Goal: Check status: Check status

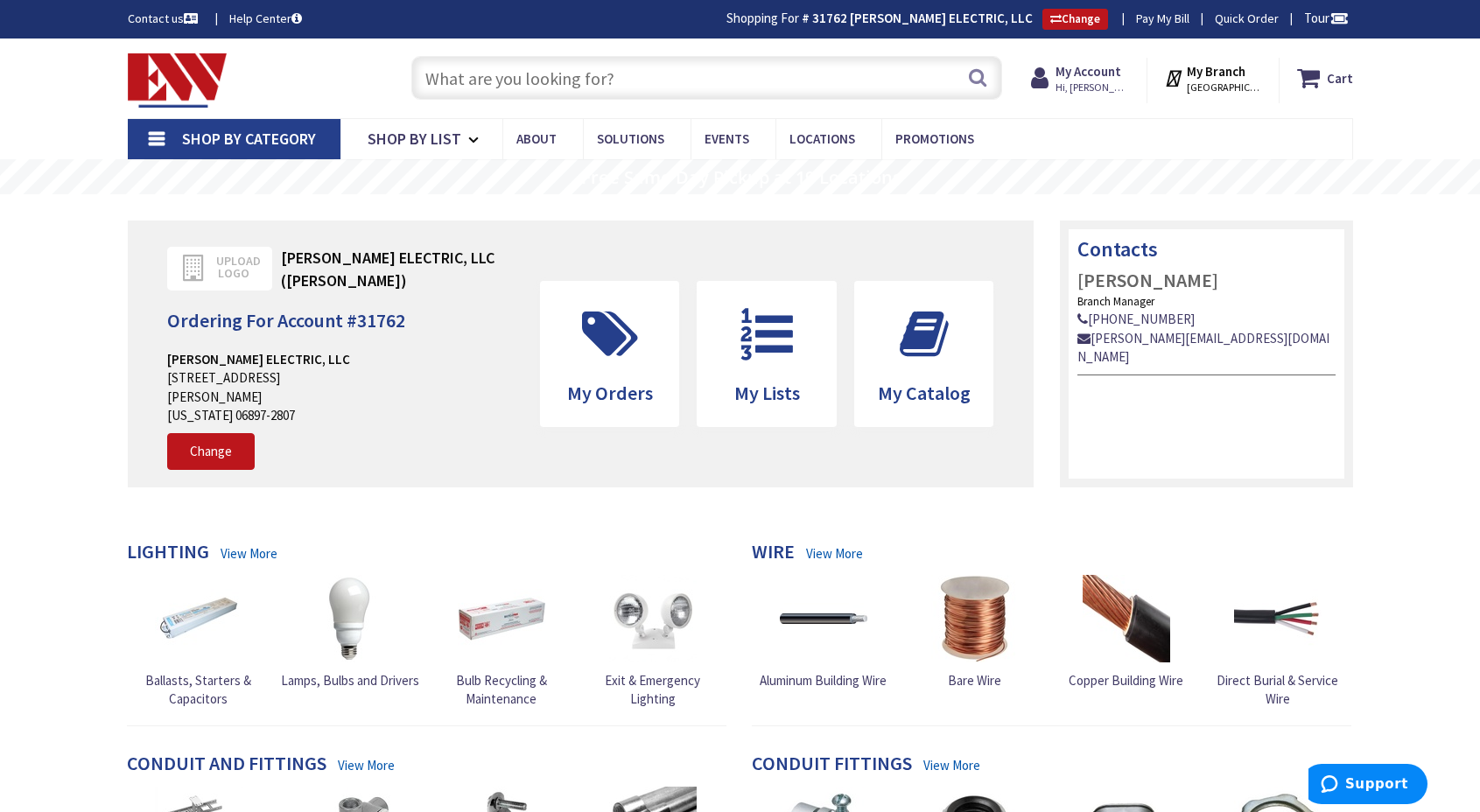
type input "[STREET_ADDRESS]"
click at [1117, 70] on strong "My Account" at bounding box center [1088, 71] width 66 height 17
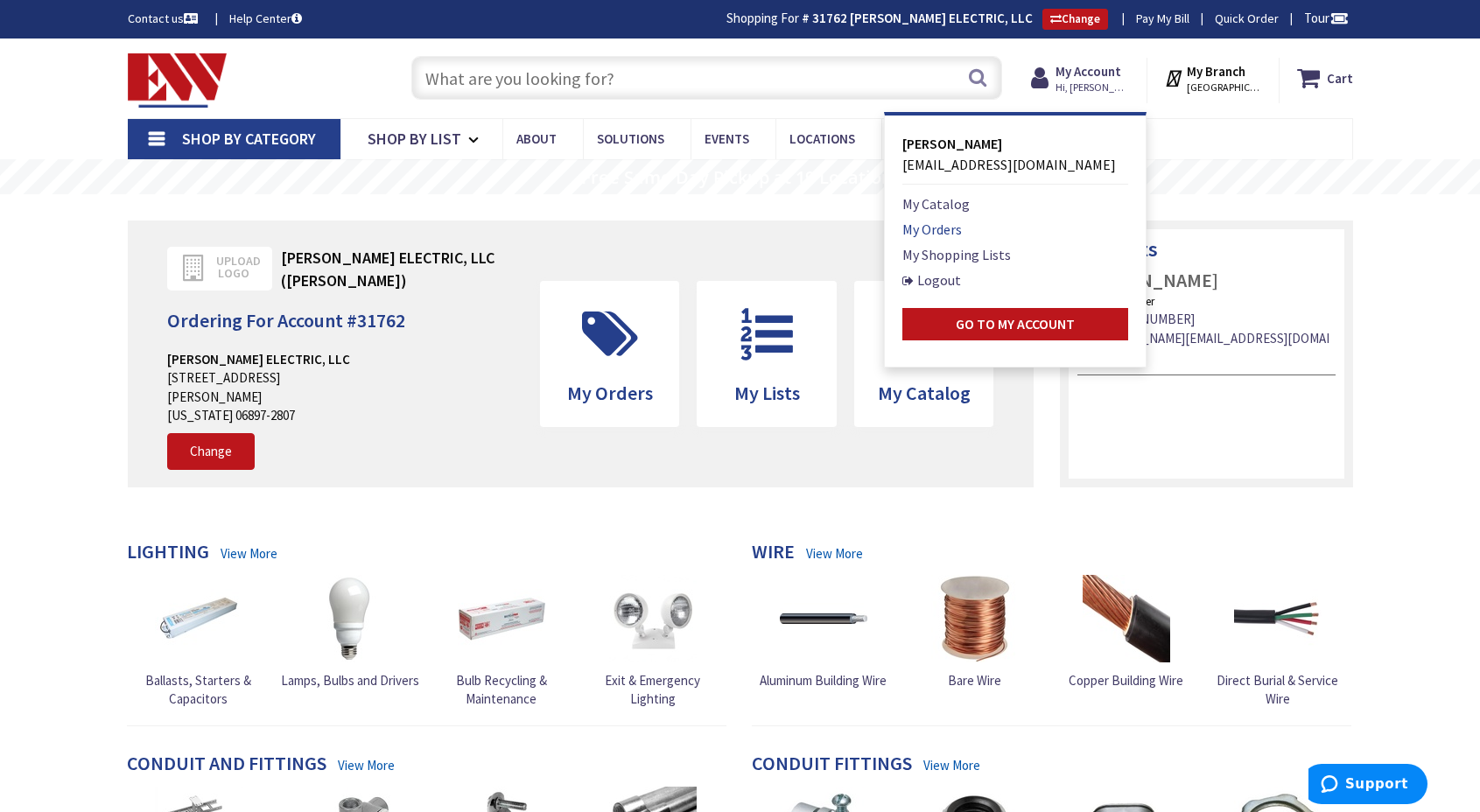
click at [962, 230] on link "My Orders" at bounding box center [933, 230] width 60 height 21
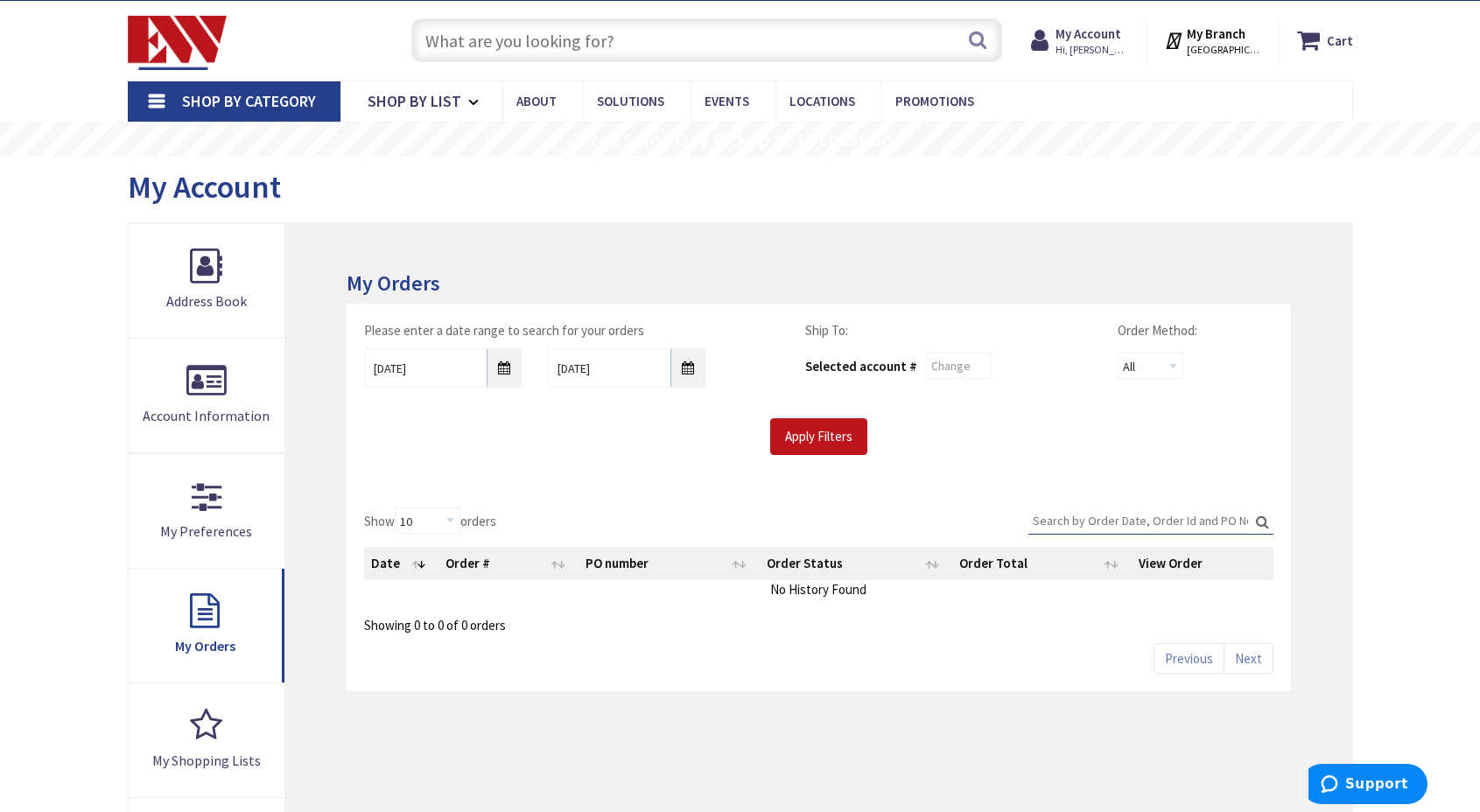
scroll to position [198, 0]
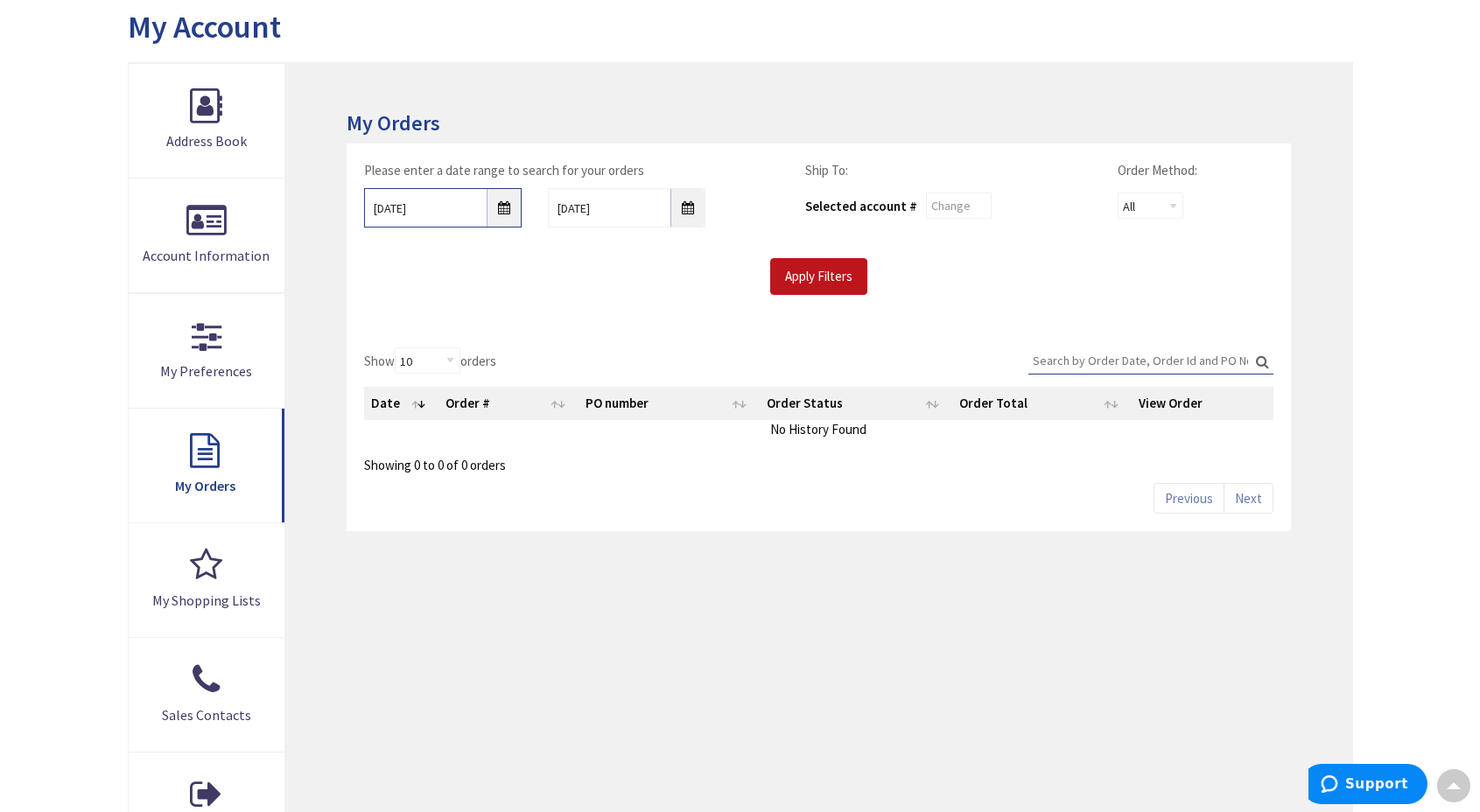
click at [500, 205] on input "9/29/2025" at bounding box center [443, 208] width 158 height 40
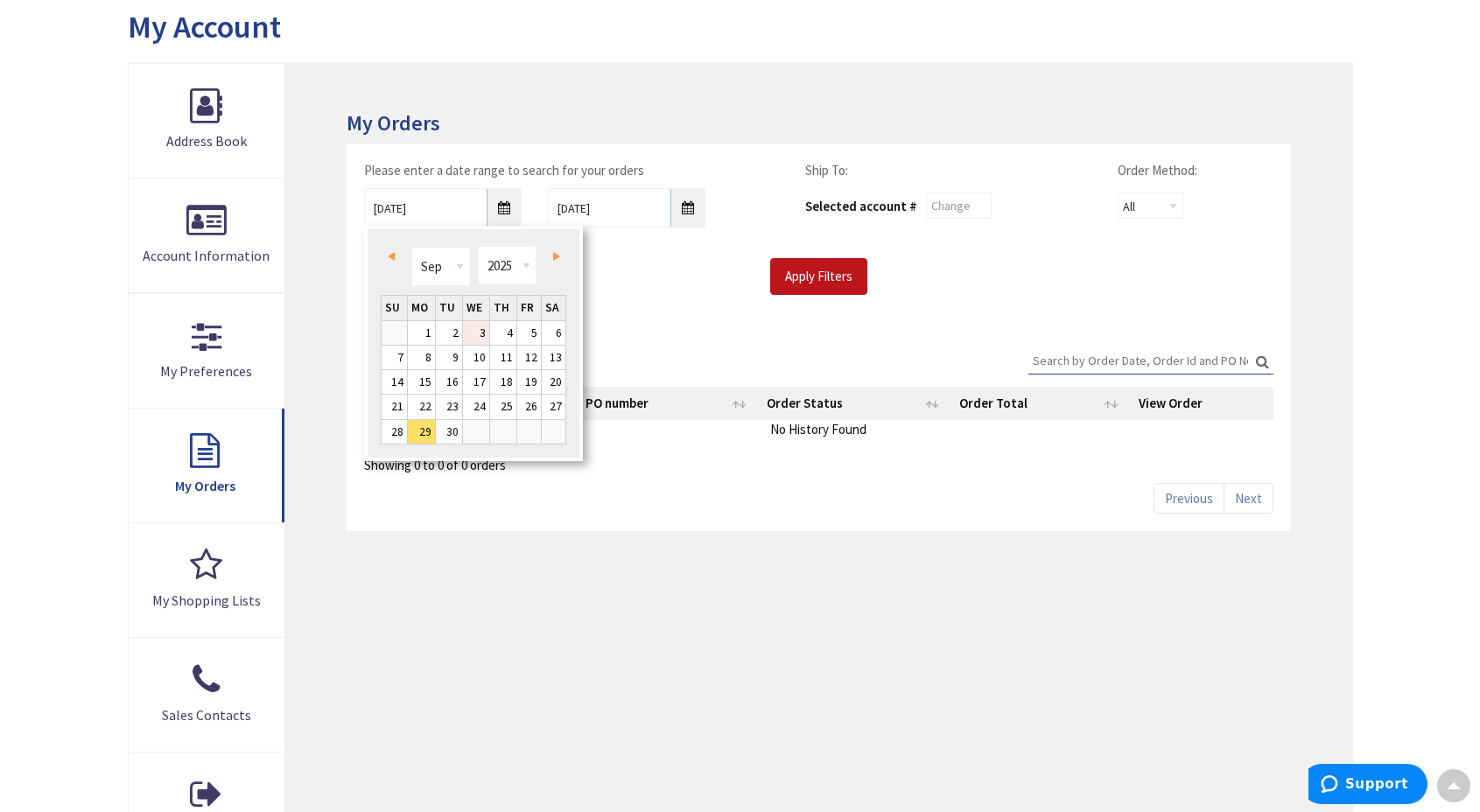
click at [480, 330] on link "3" at bounding box center [476, 333] width 26 height 24
type input "09/03/2025"
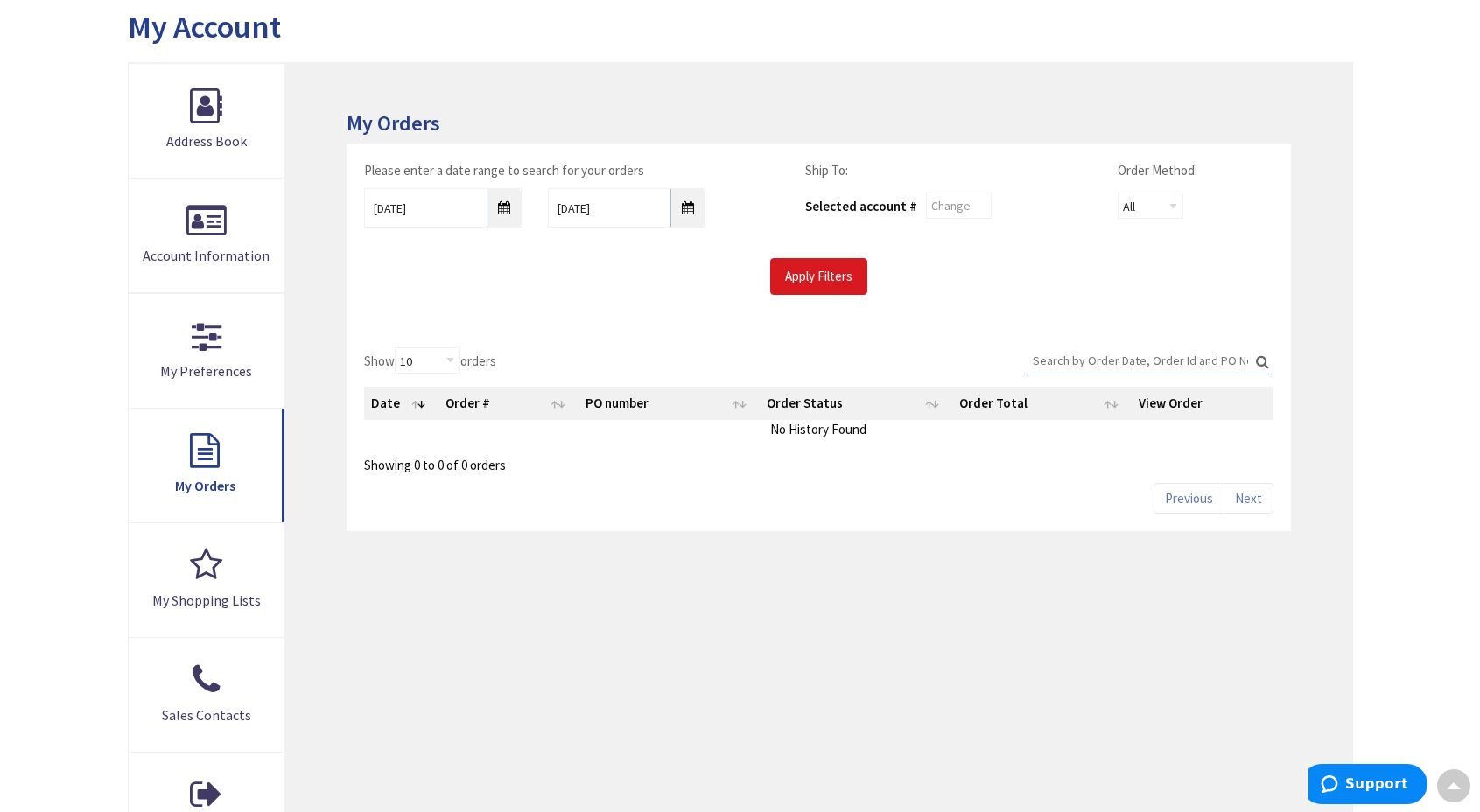
click at [823, 275] on input "Apply Filters" at bounding box center [818, 276] width 97 height 37
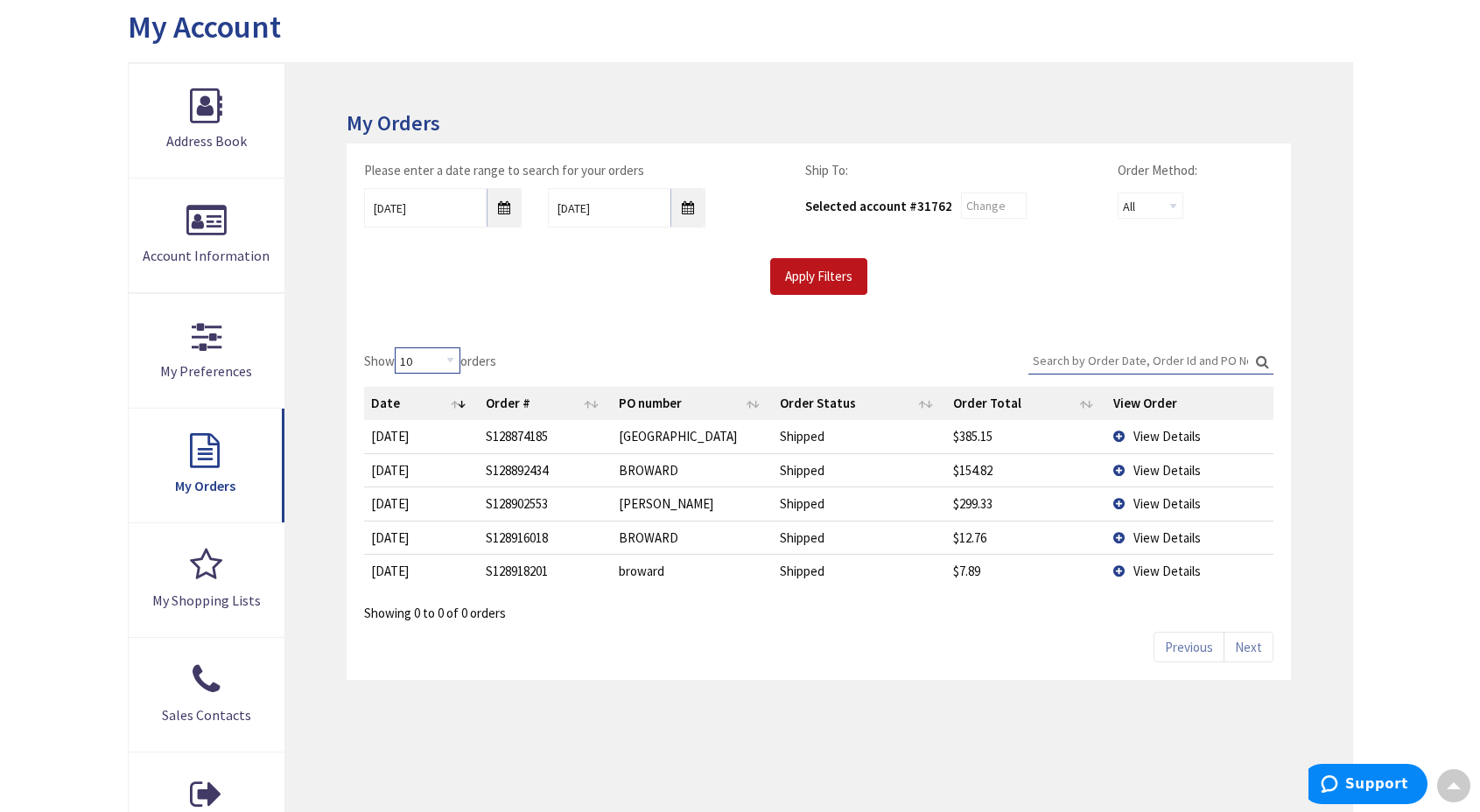
select select "100"
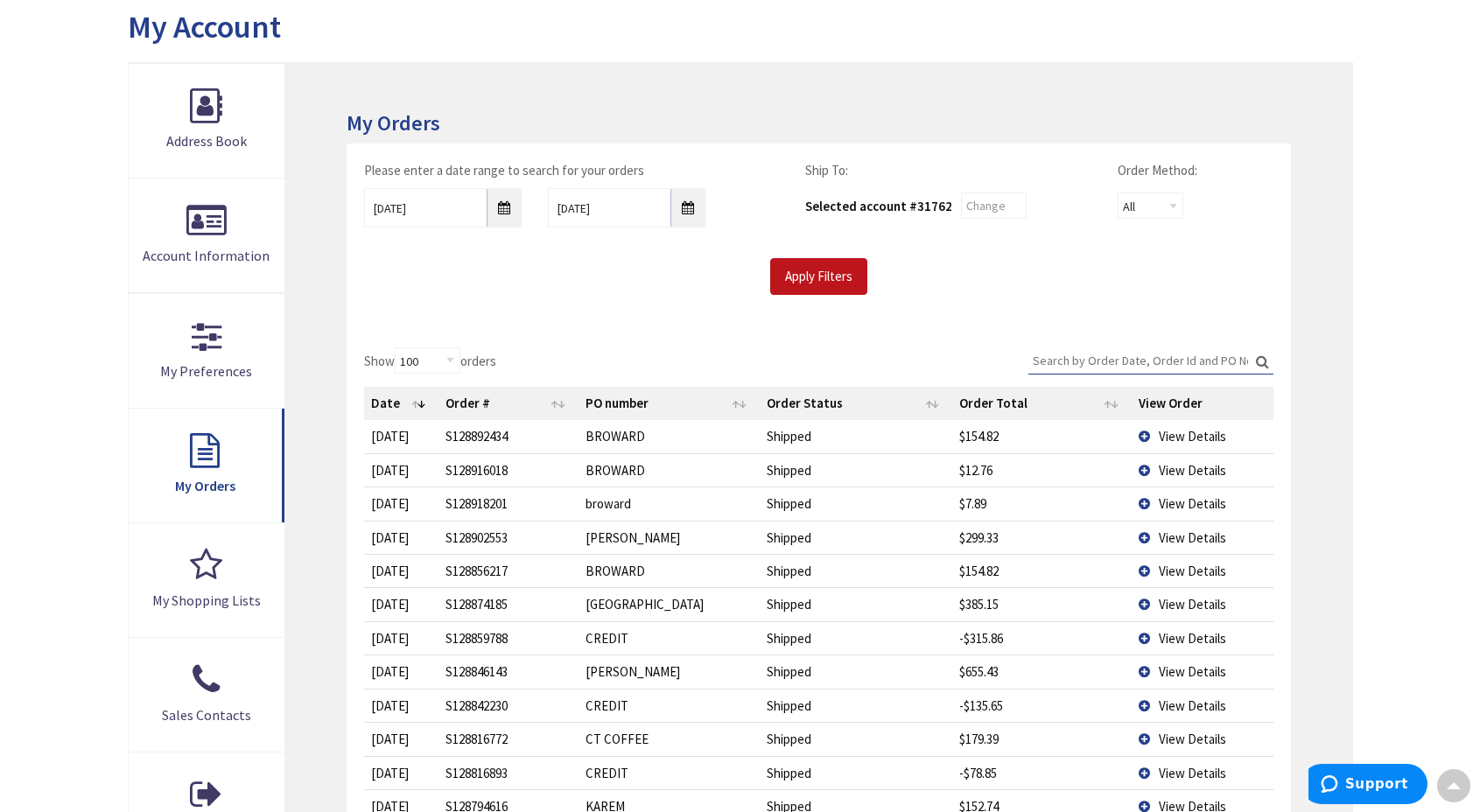
click at [1161, 428] on span "View Details" at bounding box center [1192, 435] width 68 height 17
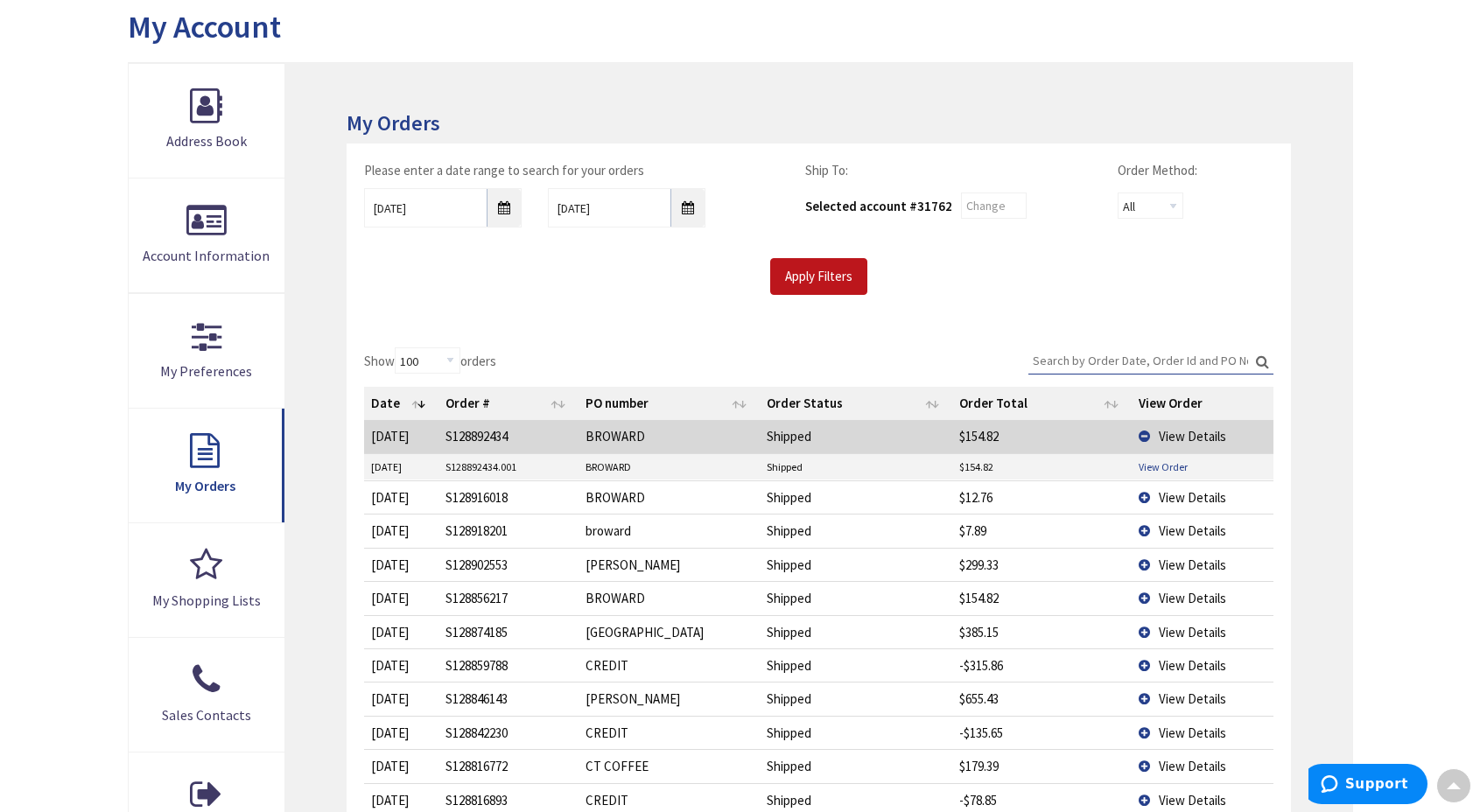
click at [1154, 465] on link "View Order" at bounding box center [1163, 466] width 49 height 15
click at [619, 492] on td "BROWARD" at bounding box center [670, 497] width 181 height 33
click at [1197, 494] on span "View Details" at bounding box center [1192, 497] width 68 height 17
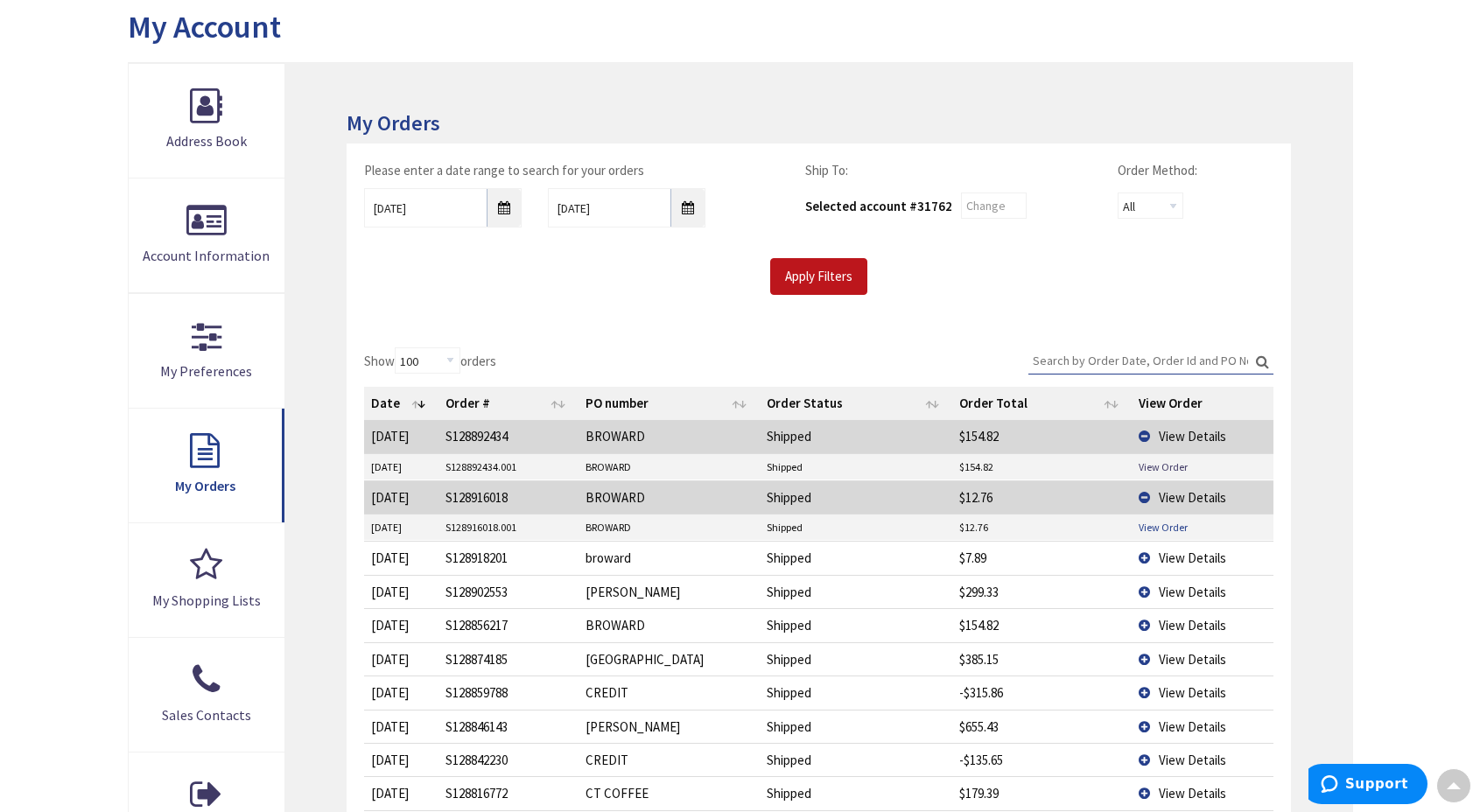
click at [1167, 523] on link "View Order" at bounding box center [1163, 527] width 49 height 15
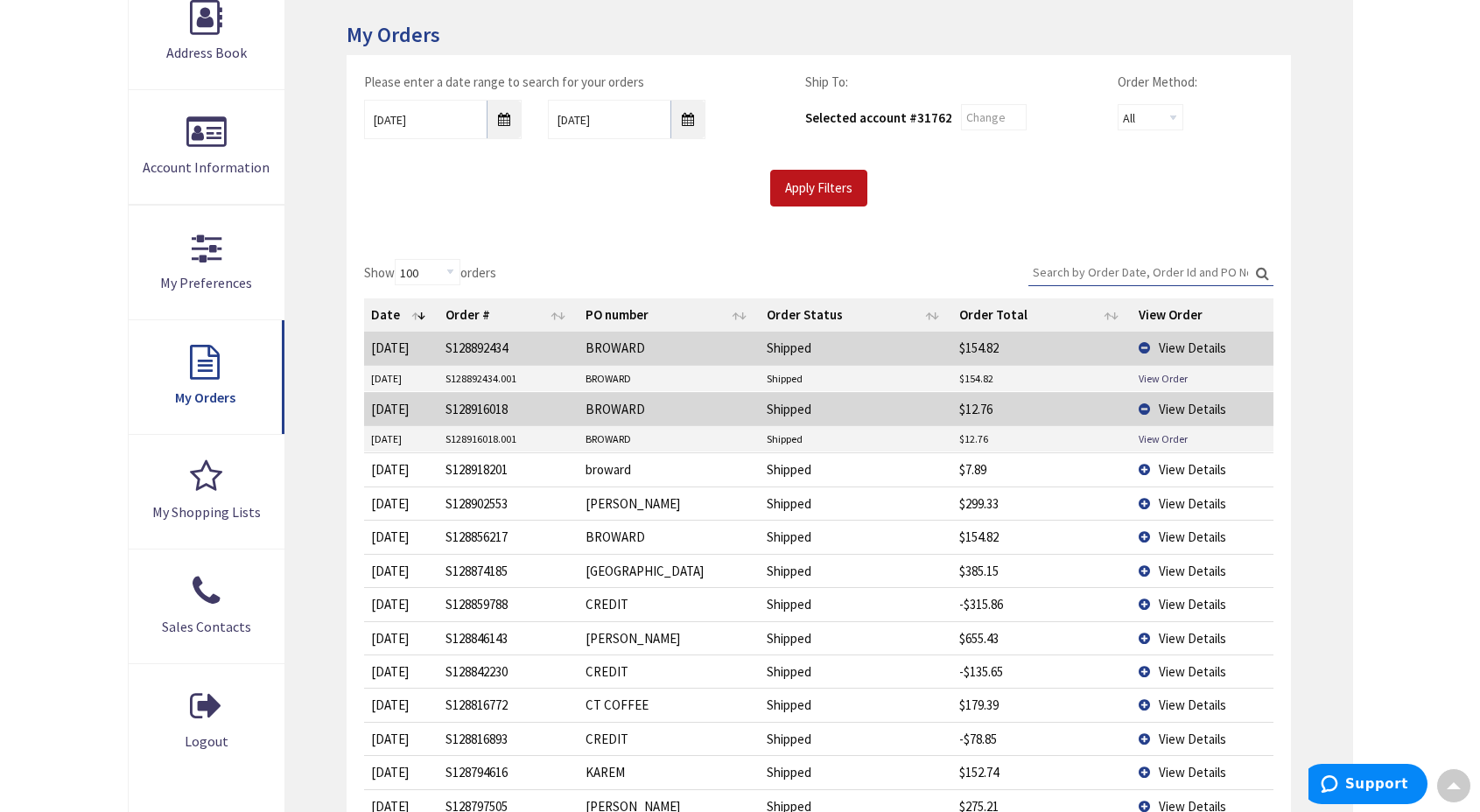
scroll to position [292, 0]
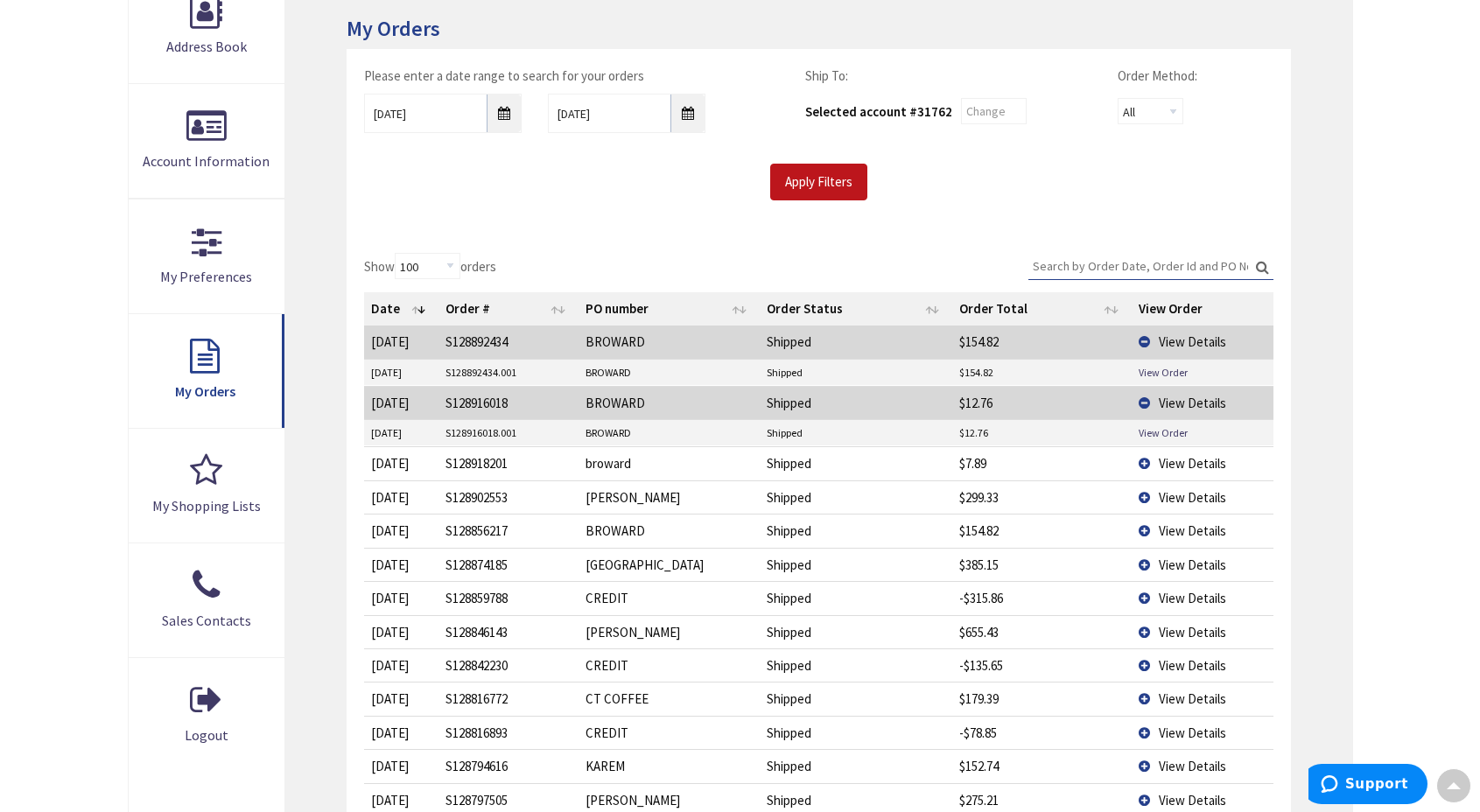
click at [1156, 399] on td "View Details" at bounding box center [1202, 403] width 142 height 33
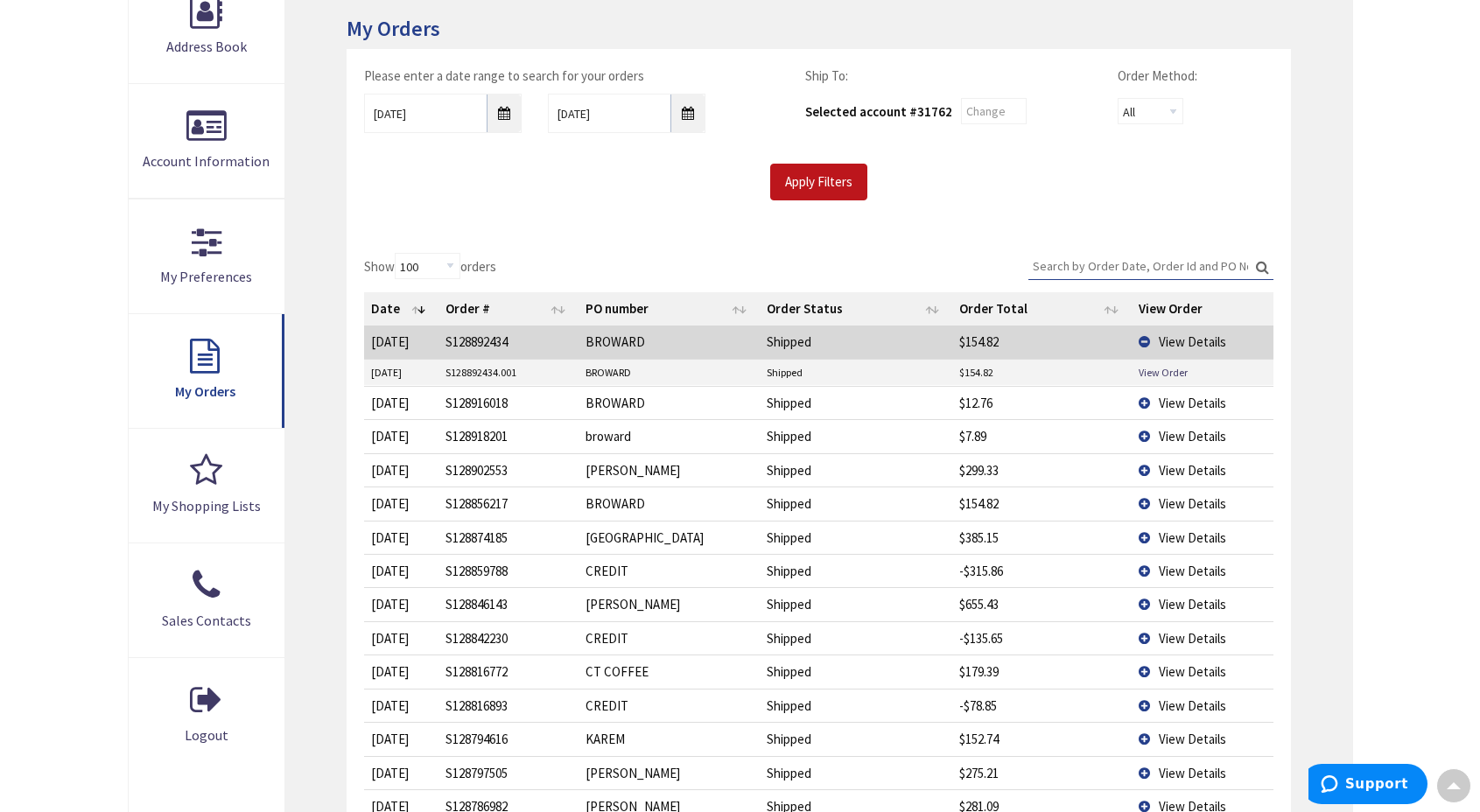
click at [1147, 340] on td "View Details" at bounding box center [1202, 341] width 142 height 33
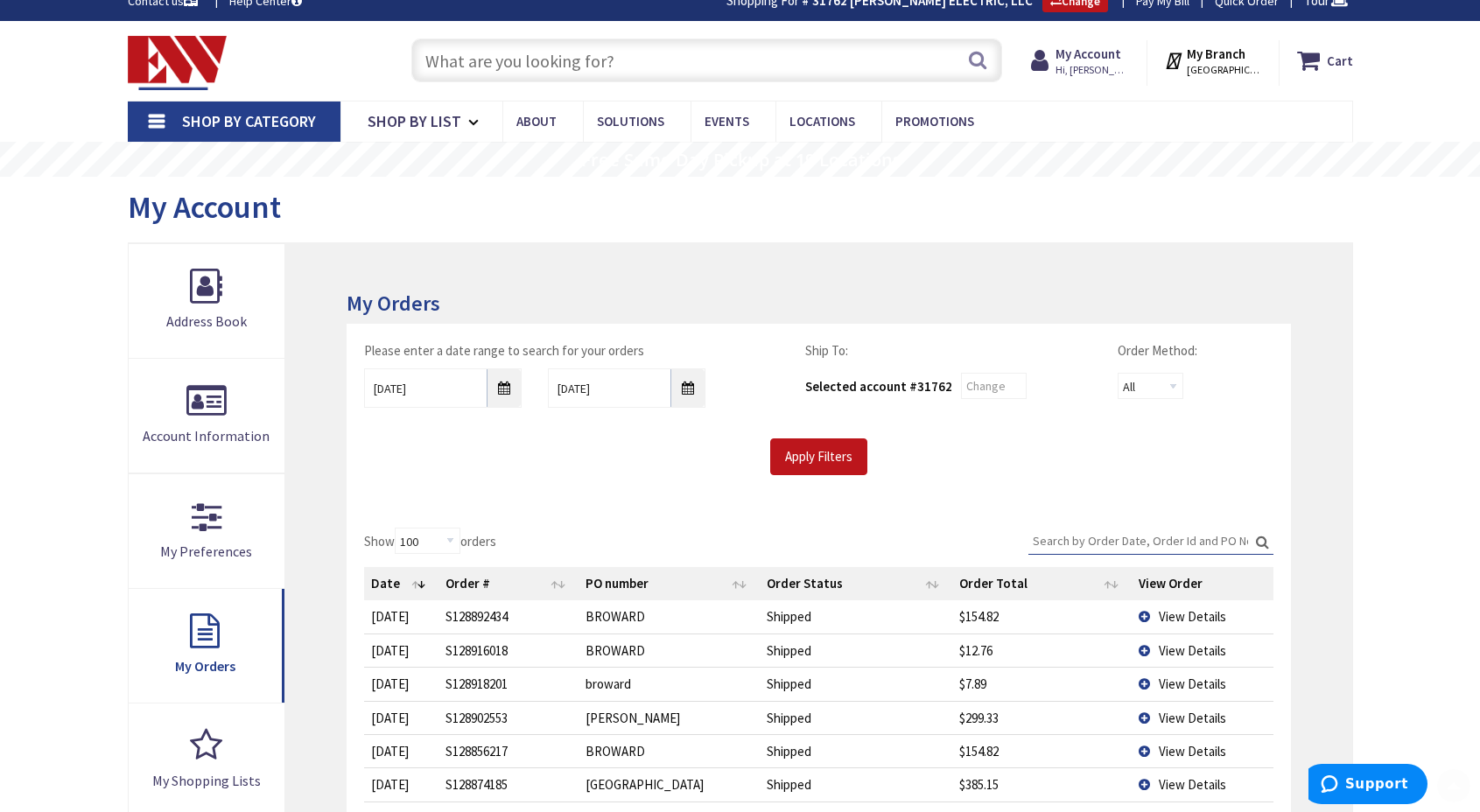
scroll to position [11, 0]
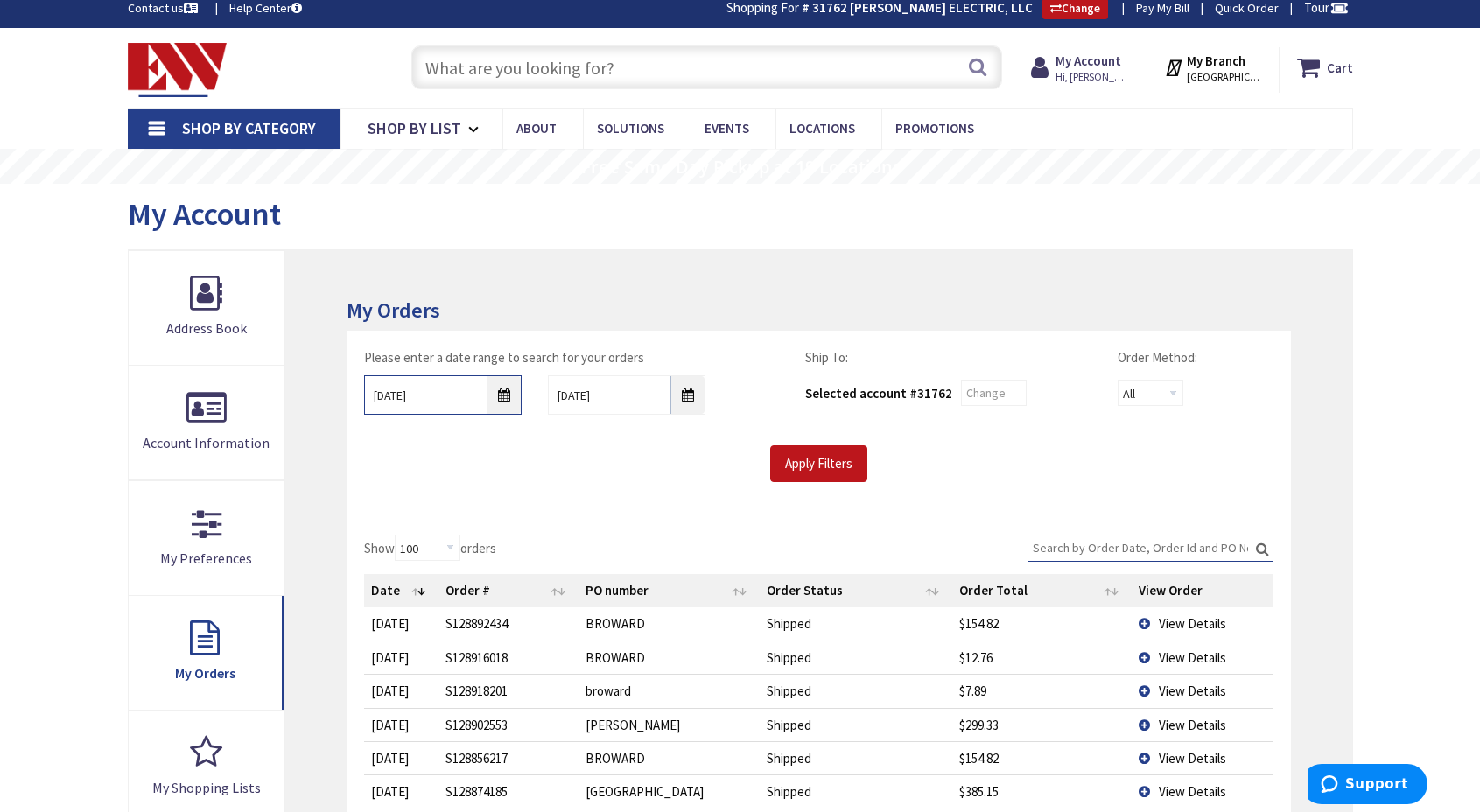
click at [508, 389] on input "09/03/2025" at bounding box center [443, 395] width 158 height 40
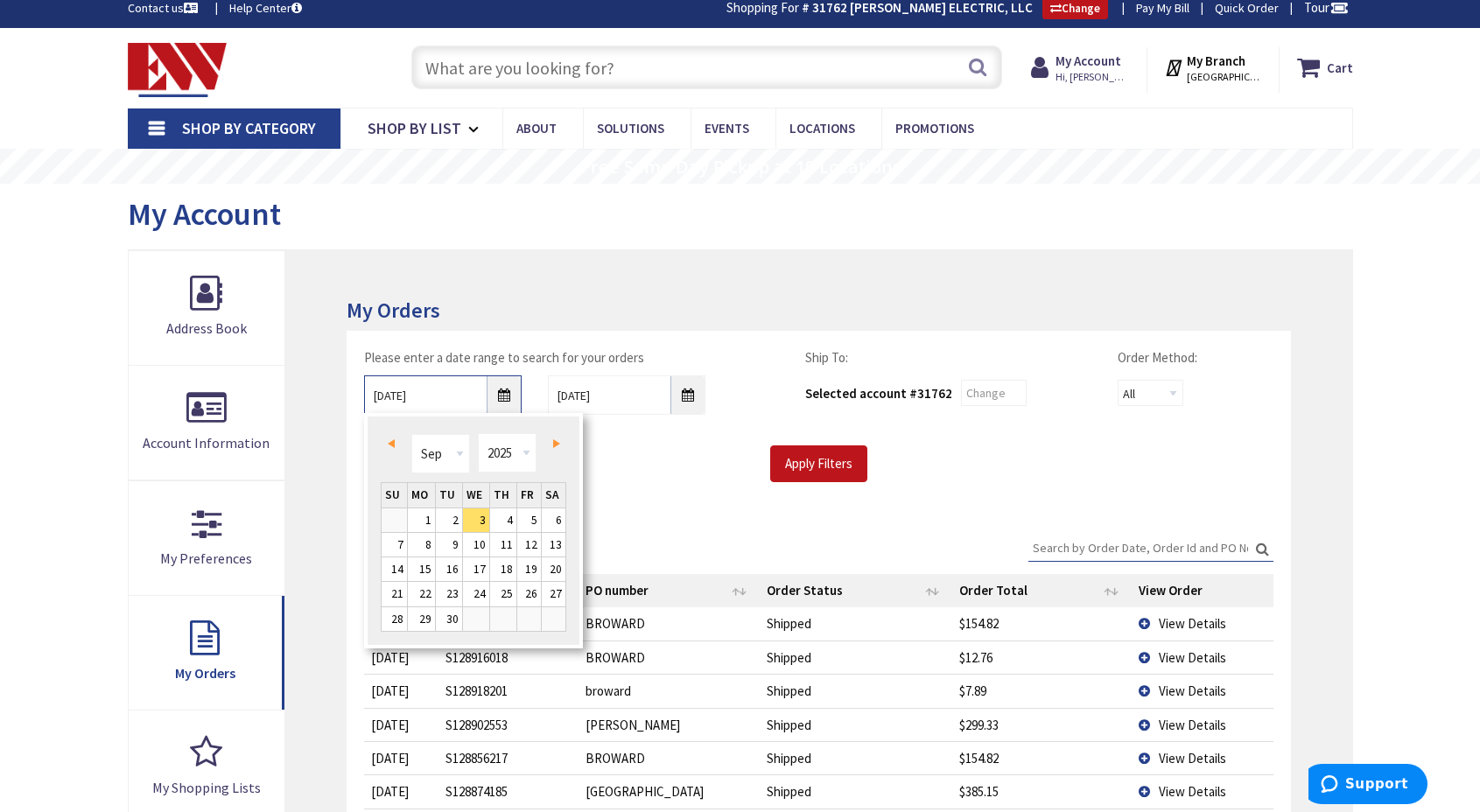
scroll to position [8, 0]
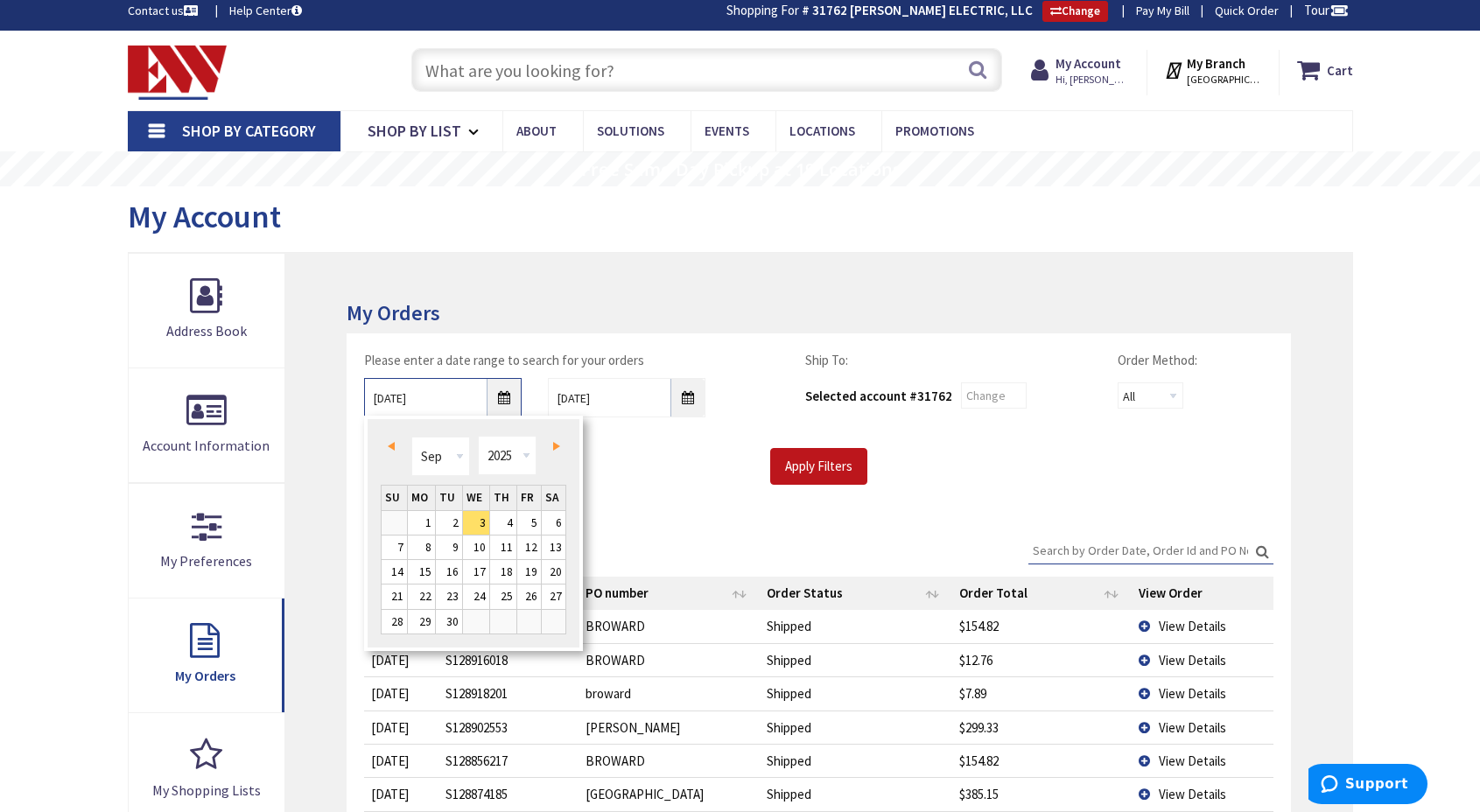
click at [391, 391] on input "09/03/2025" at bounding box center [443, 398] width 158 height 40
drag, startPoint x: 381, startPoint y: 395, endPoint x: 392, endPoint y: 435, distance: 41.5
click at [381, 395] on input "09/03/2025" at bounding box center [443, 398] width 158 height 40
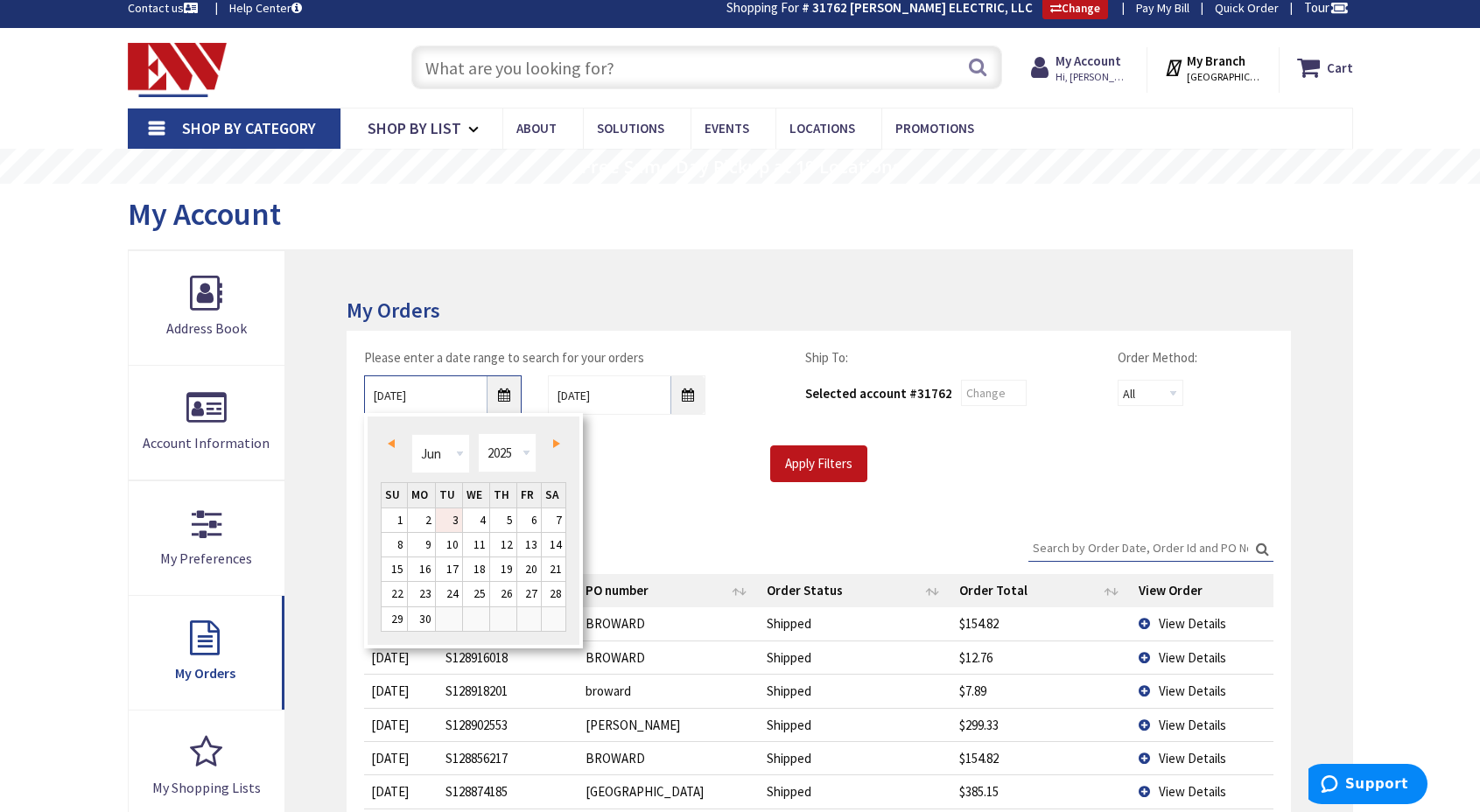
type input "06/03/2025"
click at [622, 424] on div "Please enter a date range to search for your orders 06/03/2025 10/6/2025" at bounding box center [571, 388] width 467 height 80
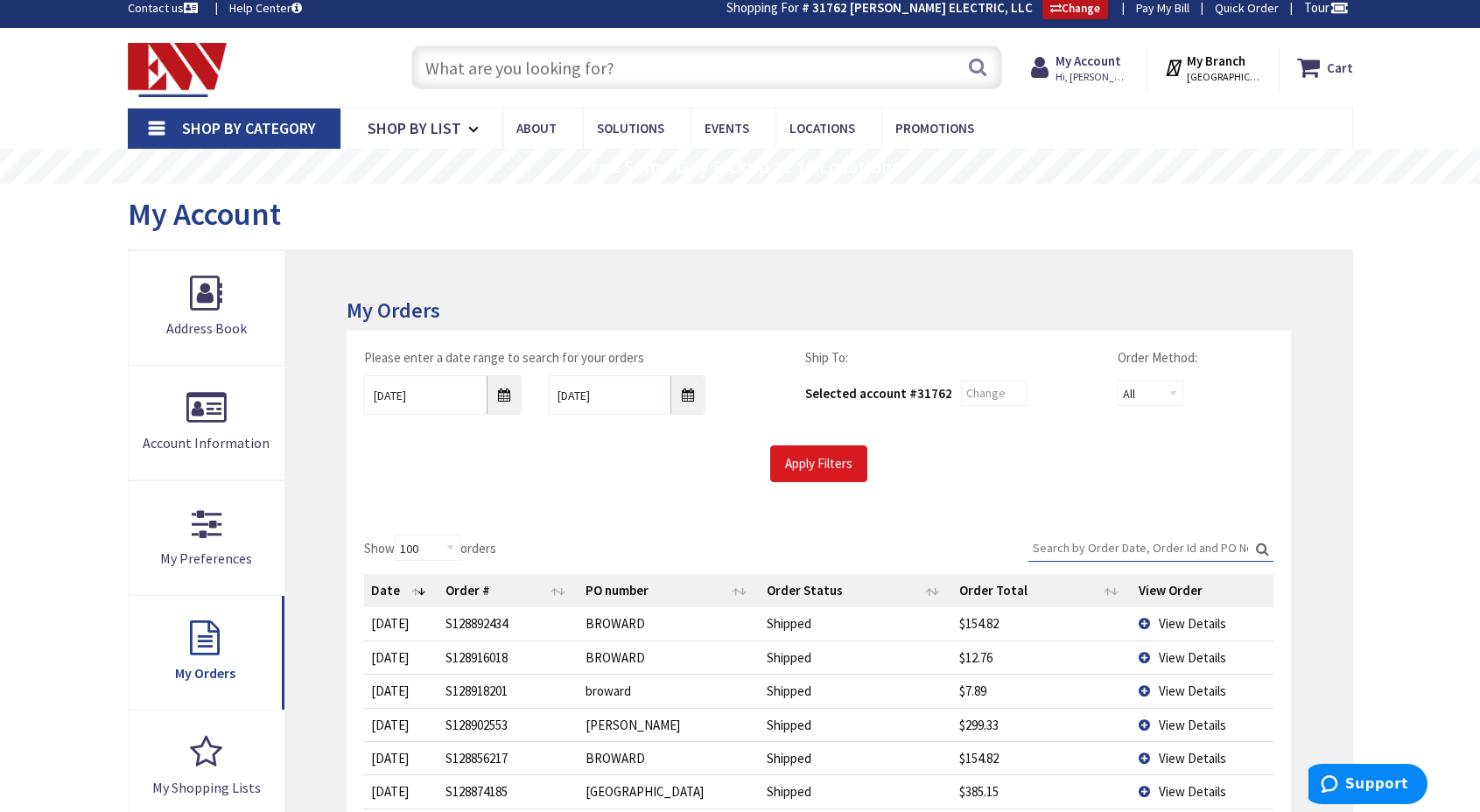
click at [824, 454] on input "Apply Filters" at bounding box center [818, 464] width 97 height 37
drag, startPoint x: 1061, startPoint y: 548, endPoint x: 1071, endPoint y: 548, distance: 10.0
click at [1071, 548] on input "Search:" at bounding box center [1151, 548] width 245 height 26
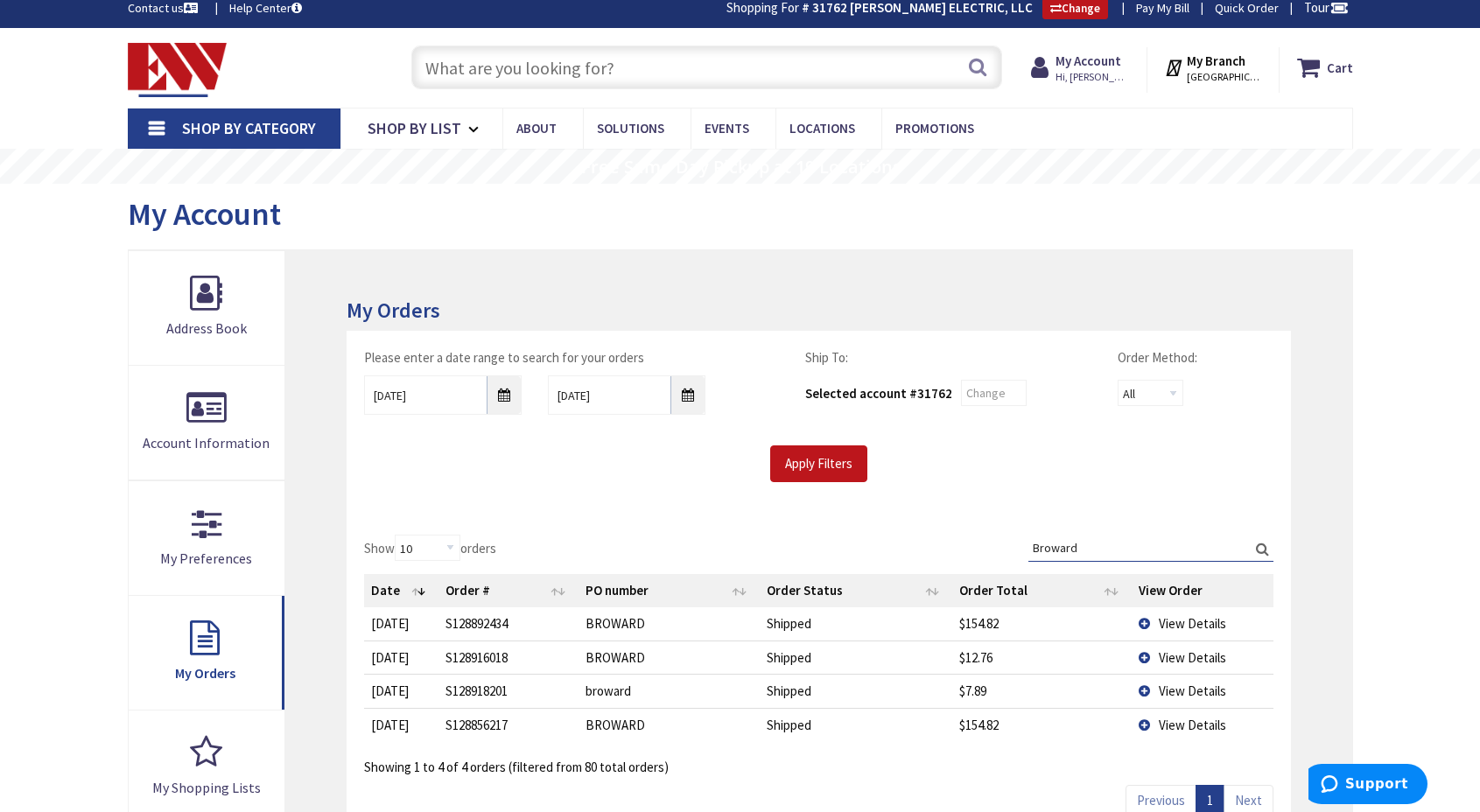
type input "Broward"
select select "100"
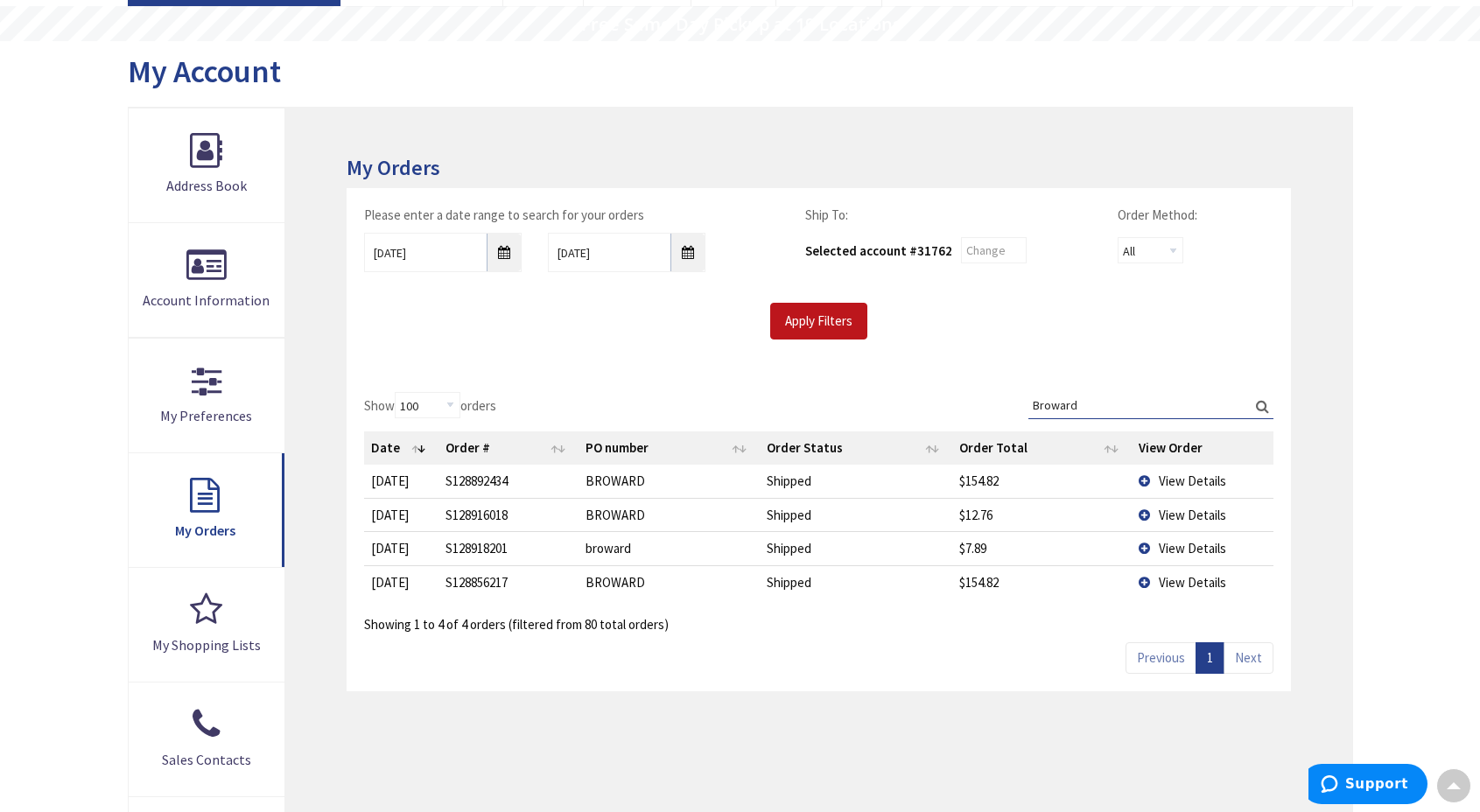
scroll to position [151, 0]
drag, startPoint x: 1144, startPoint y: 392, endPoint x: 992, endPoint y: 397, distance: 152.1
click at [992, 397] on div "Show 10 25 50 100 orders Search: Broward Date Order # PO number Order Status Or…" at bounding box center [818, 515] width 909 height 242
type input "d"
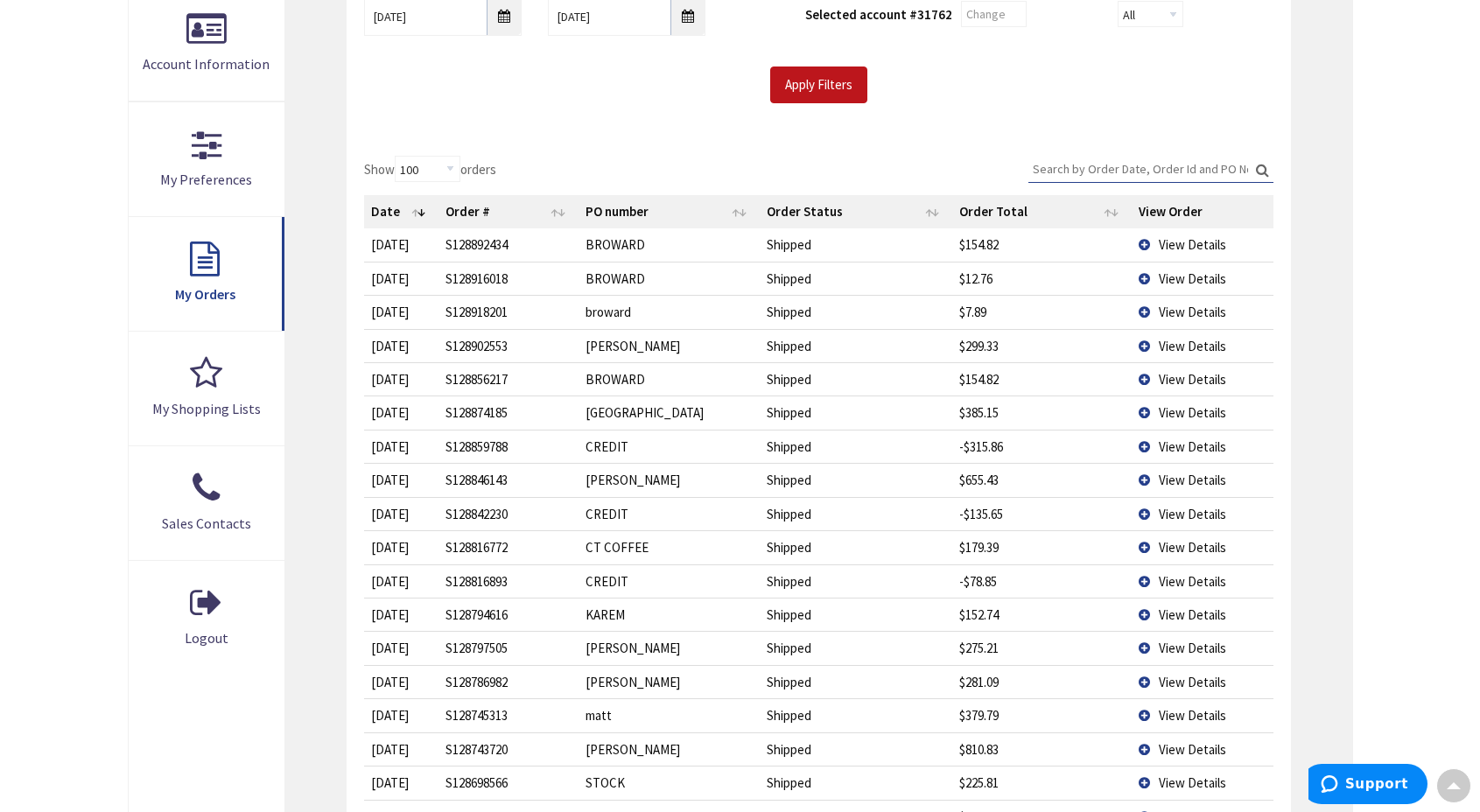
scroll to position [390, 0]
